Goal: Task Accomplishment & Management: Use online tool/utility

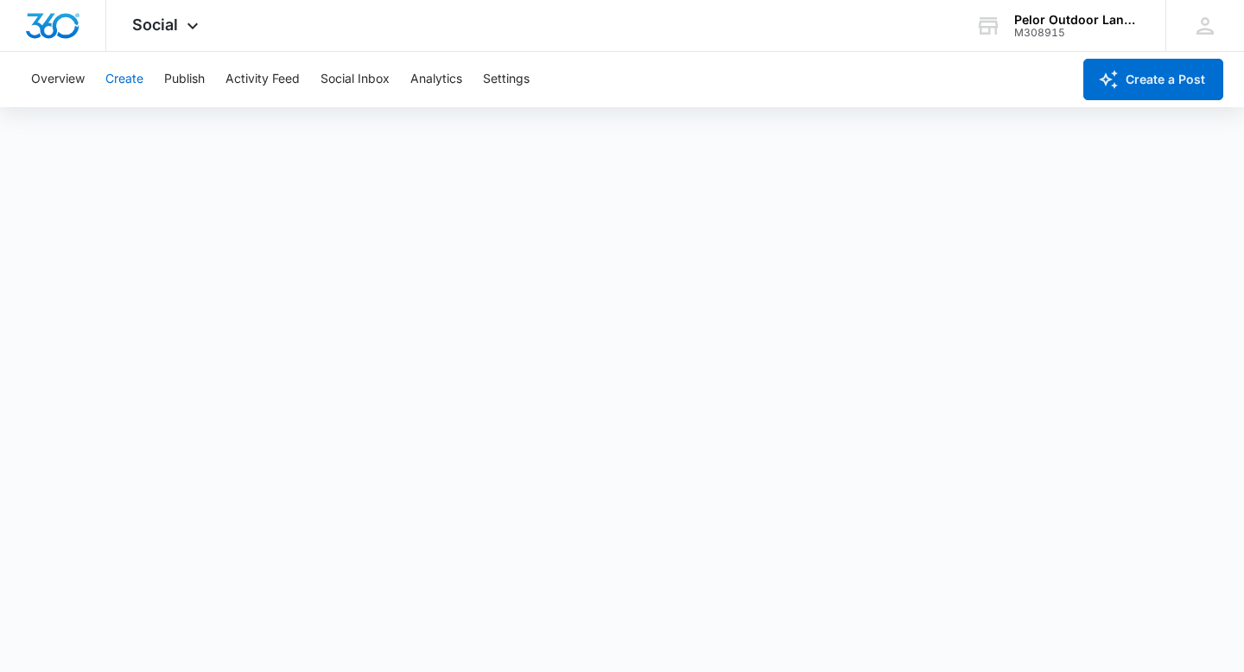
click at [126, 79] on button "Create" at bounding box center [124, 79] width 38 height 55
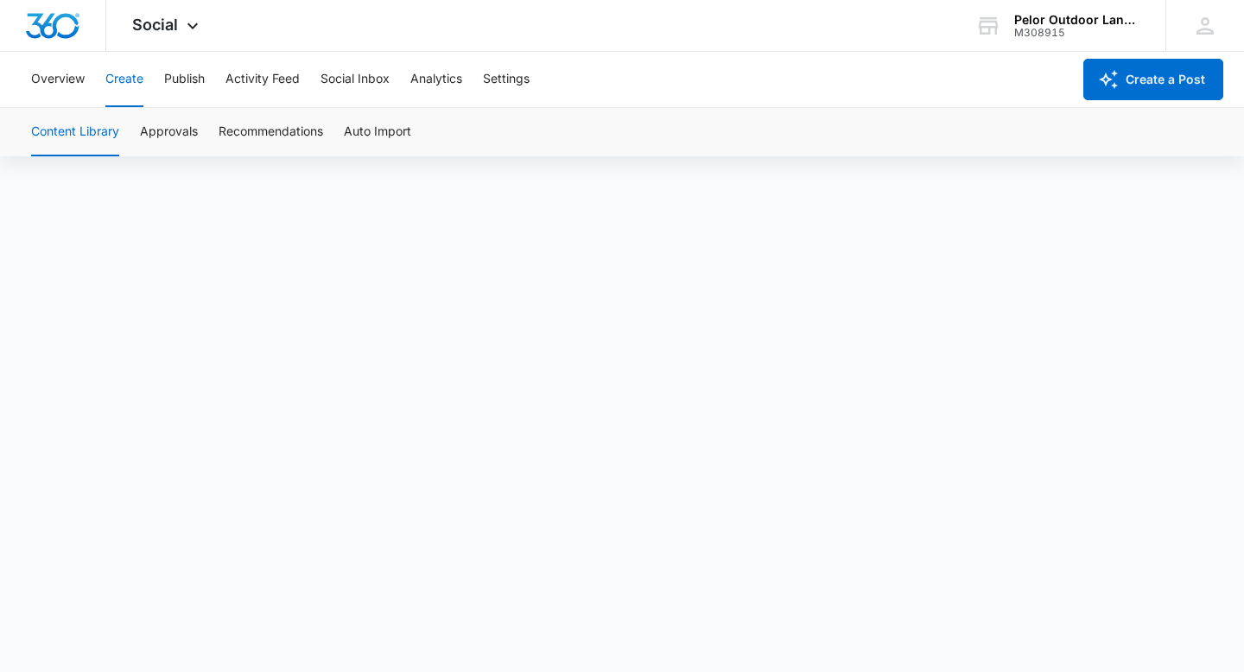
click at [138, 78] on button "Create" at bounding box center [124, 79] width 38 height 55
